Goal: Check status: Check status

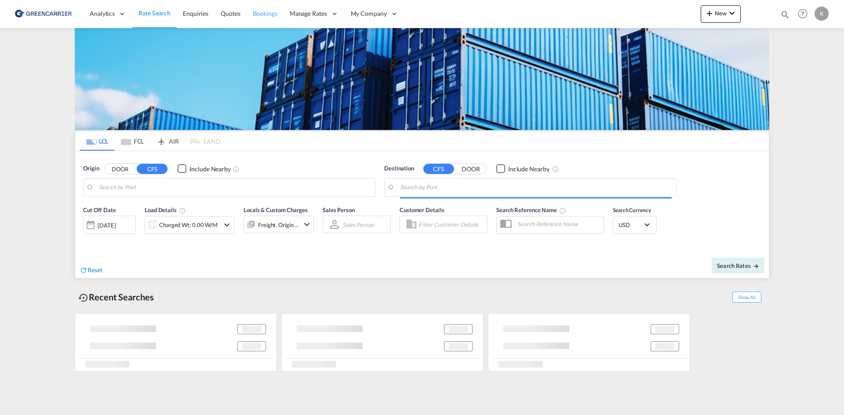
type input "DK-2880, Bagsværd"
type input "Altamira, MXATM"
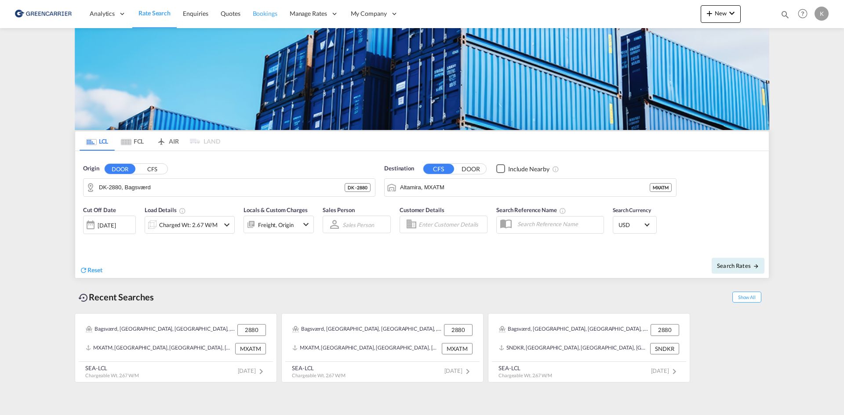
click at [270, 10] on span "Bookings" at bounding box center [265, 13] width 25 height 7
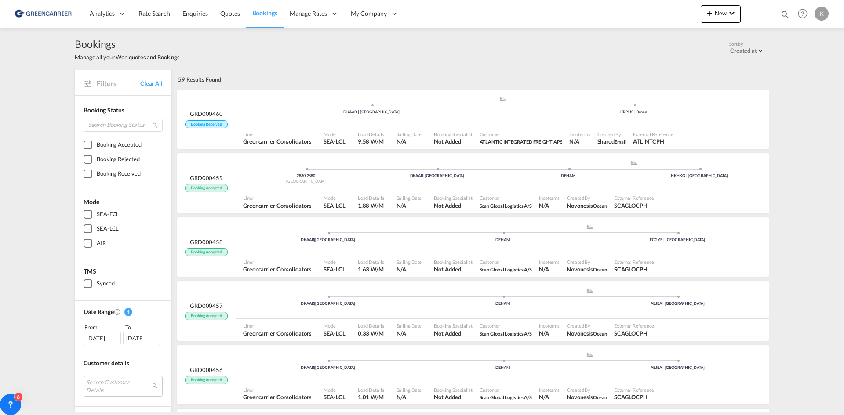
click at [809, 193] on div "Bookings Manage all your Won quotes and Bookings Sort by Created at Created at …" at bounding box center [422, 220] width 844 height 385
click at [489, 124] on div ".a{fill:#aaa8ad;} .a{fill:#aaa8ad;} DKAAR | [GEOGRAPHIC_DATA] KRPUS | [GEOGRAPH…" at bounding box center [502, 110] width 533 height 29
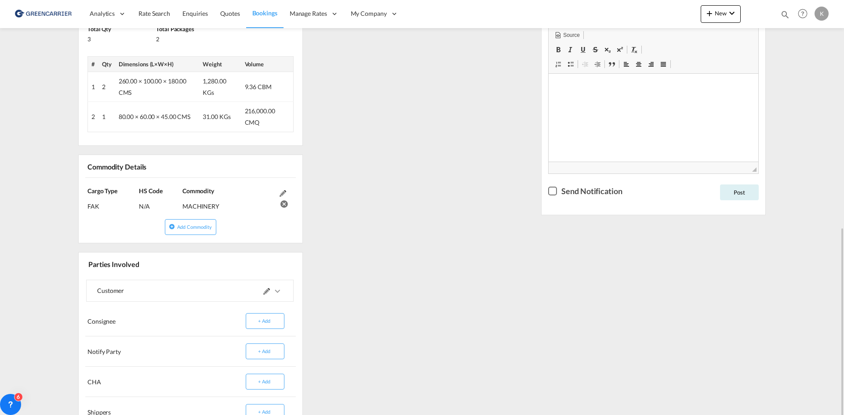
scroll to position [352, 0]
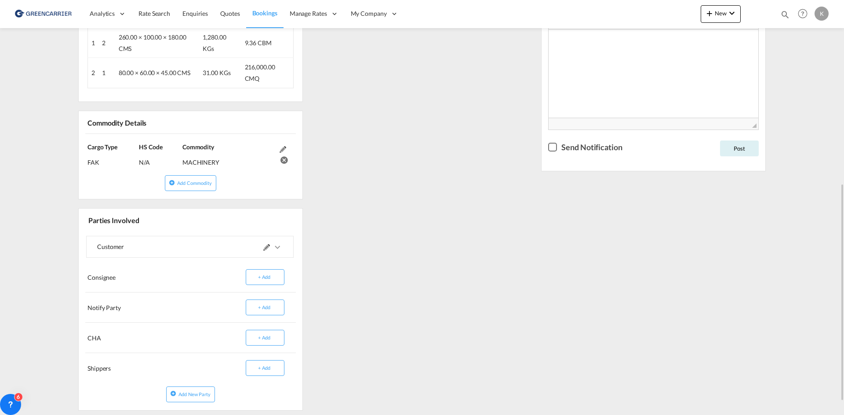
click at [284, 245] on md-expansion-panel-collapsed "Customer" at bounding box center [190, 246] width 207 height 21
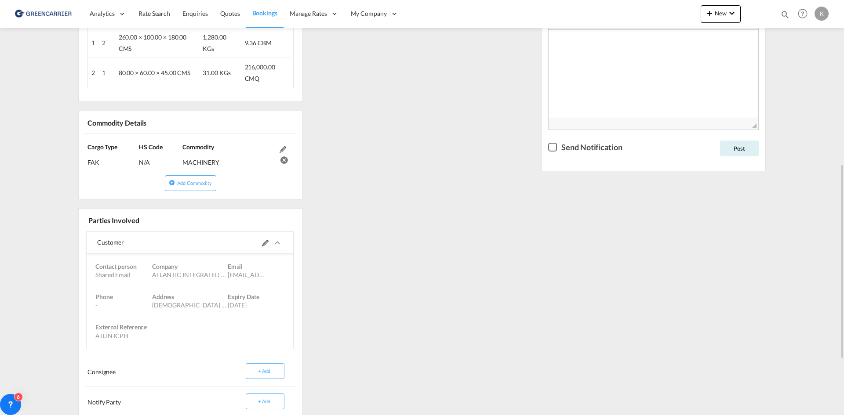
click at [284, 245] on div "Customer" at bounding box center [190, 243] width 207 height 22
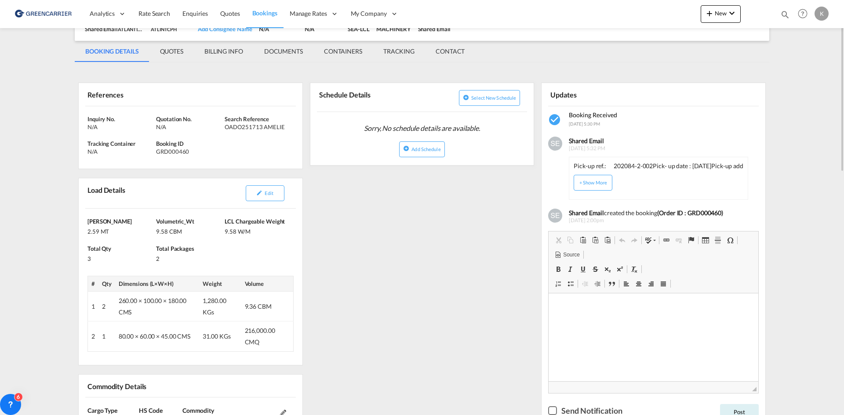
scroll to position [44, 0]
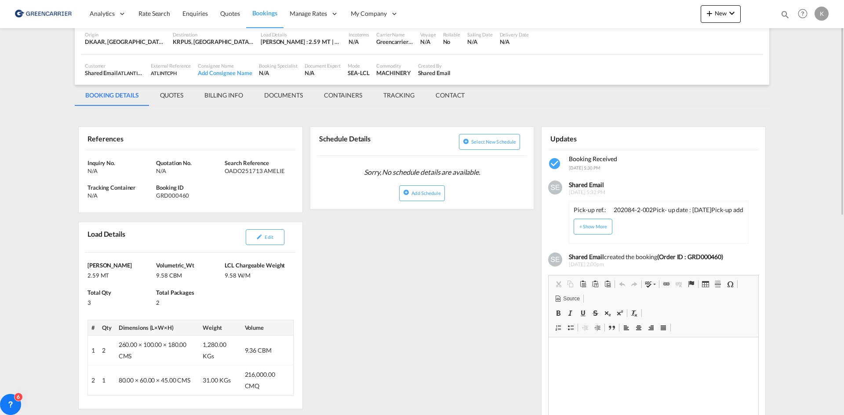
click at [594, 225] on button "+ Show More" at bounding box center [593, 227] width 39 height 16
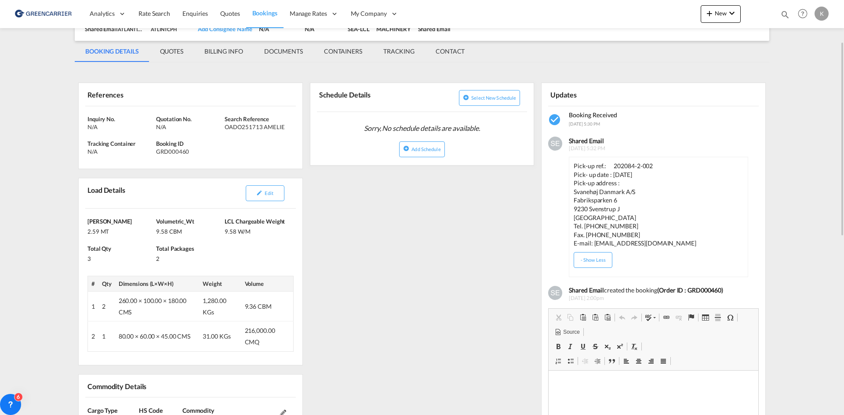
scroll to position [132, 0]
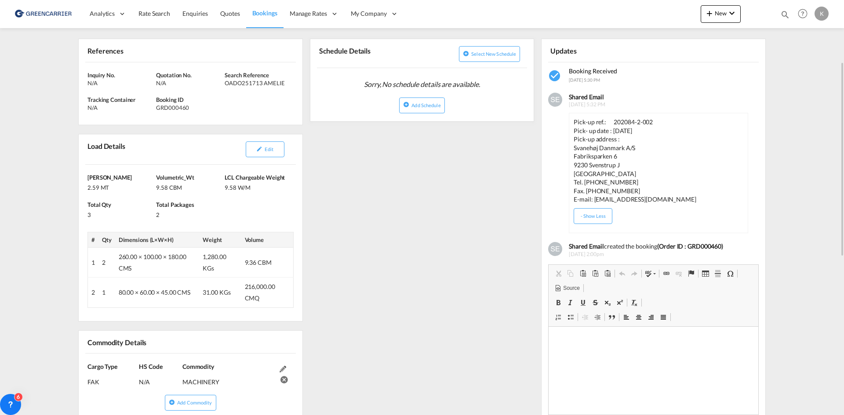
click at [177, 109] on div "GRD000460" at bounding box center [189, 108] width 66 height 8
copy div "GRD000460"
drag, startPoint x: 261, startPoint y: 84, endPoint x: 288, endPoint y: 84, distance: 27.3
click at [288, 84] on div "OADO251713 AMELIE" at bounding box center [258, 83] width 66 height 8
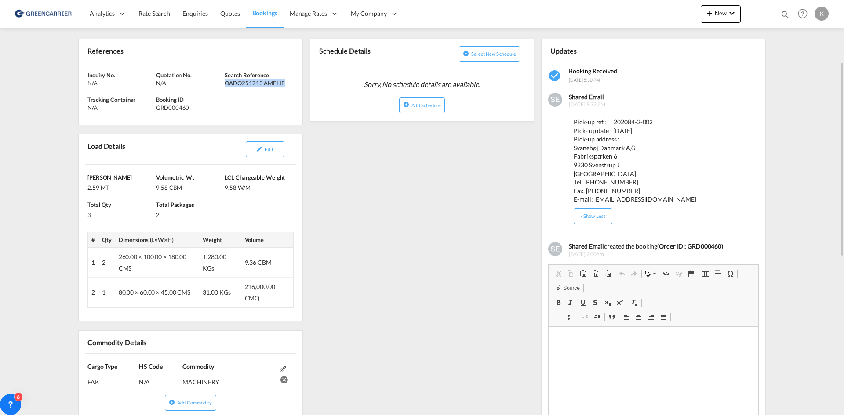
copy div "OADO251713 AMELIE"
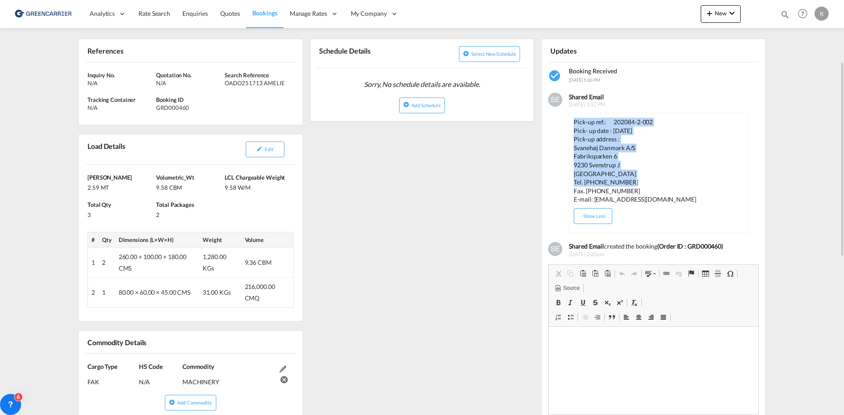
drag, startPoint x: 574, startPoint y: 122, endPoint x: 637, endPoint y: 180, distance: 85.9
click at [637, 180] on div "Pick-up ref.: 202084-2-002 Pick- up date : [DATE] Pick-up address : Svanehøj Da…" at bounding box center [658, 161] width 169 height 86
copy div "Pick-up ref.: 202084-2-002 Pick- up date : [DATE] Pick-up address : [STREET_ADD…"
